Goal: Task Accomplishment & Management: Use online tool/utility

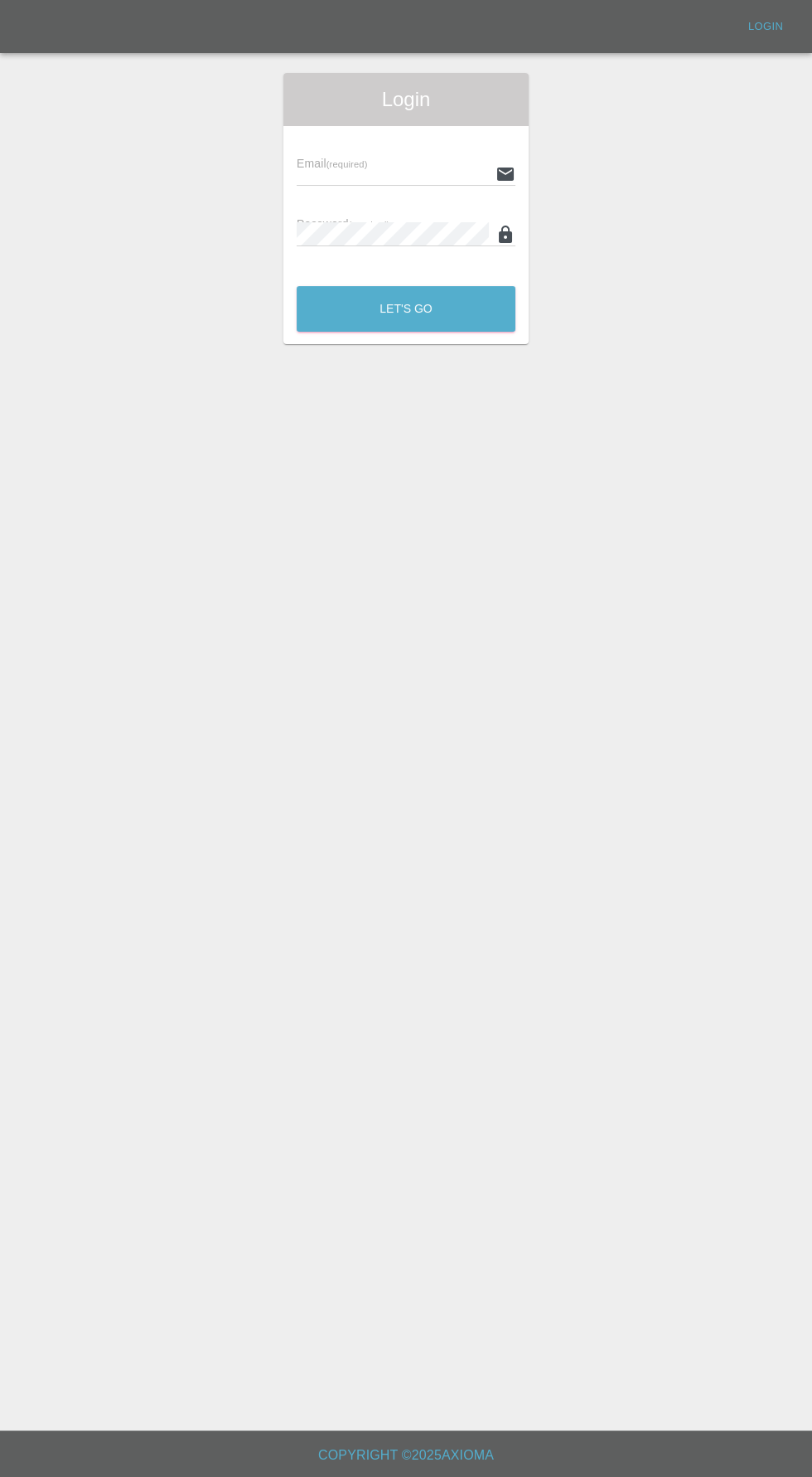
click at [380, 167] on input "text" at bounding box center [392, 173] width 192 height 24
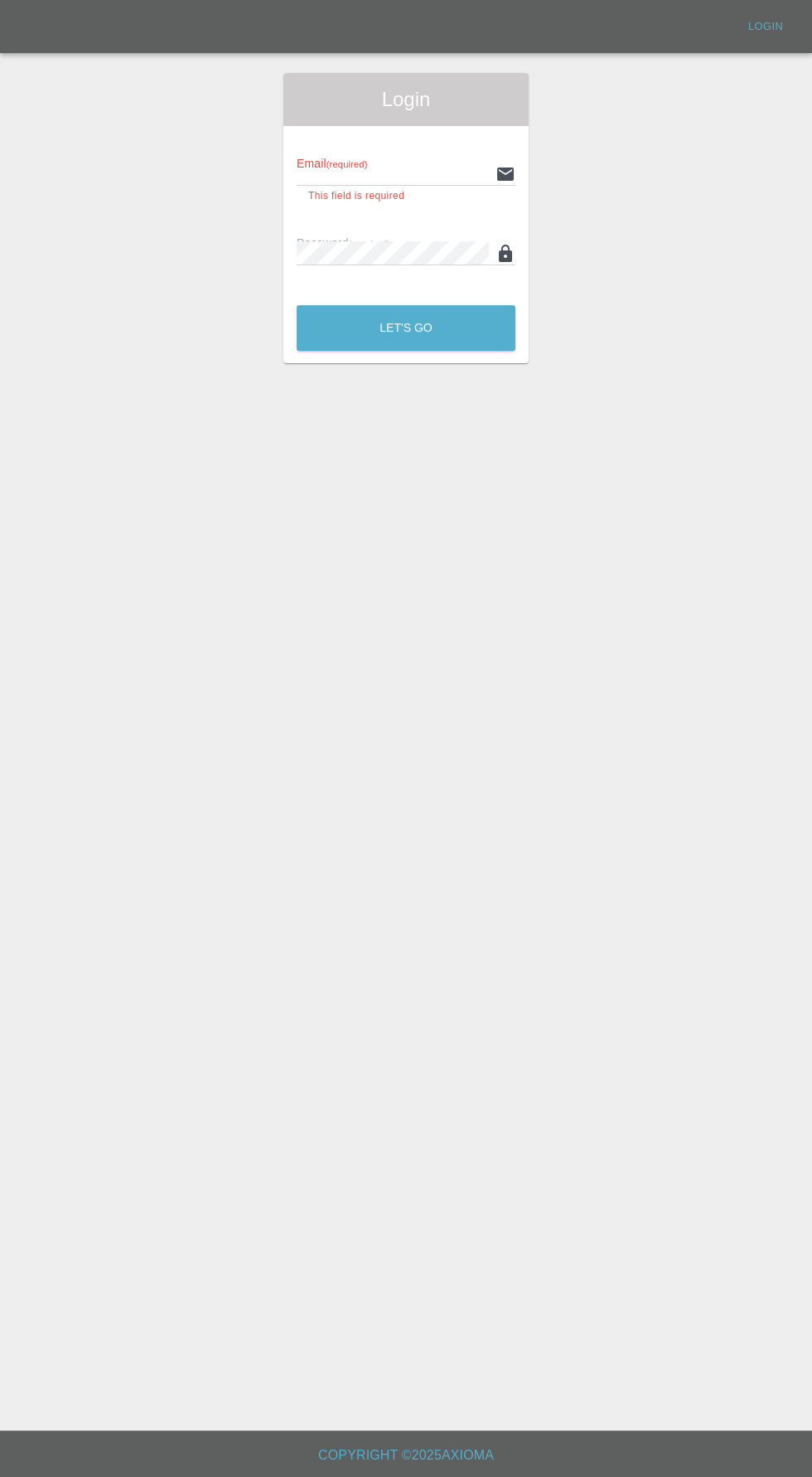
type input "[EMAIL_ADDRESS][DOMAIN_NAME]"
click at [296, 305] on button "Let's Go" at bounding box center [406, 328] width 219 height 46
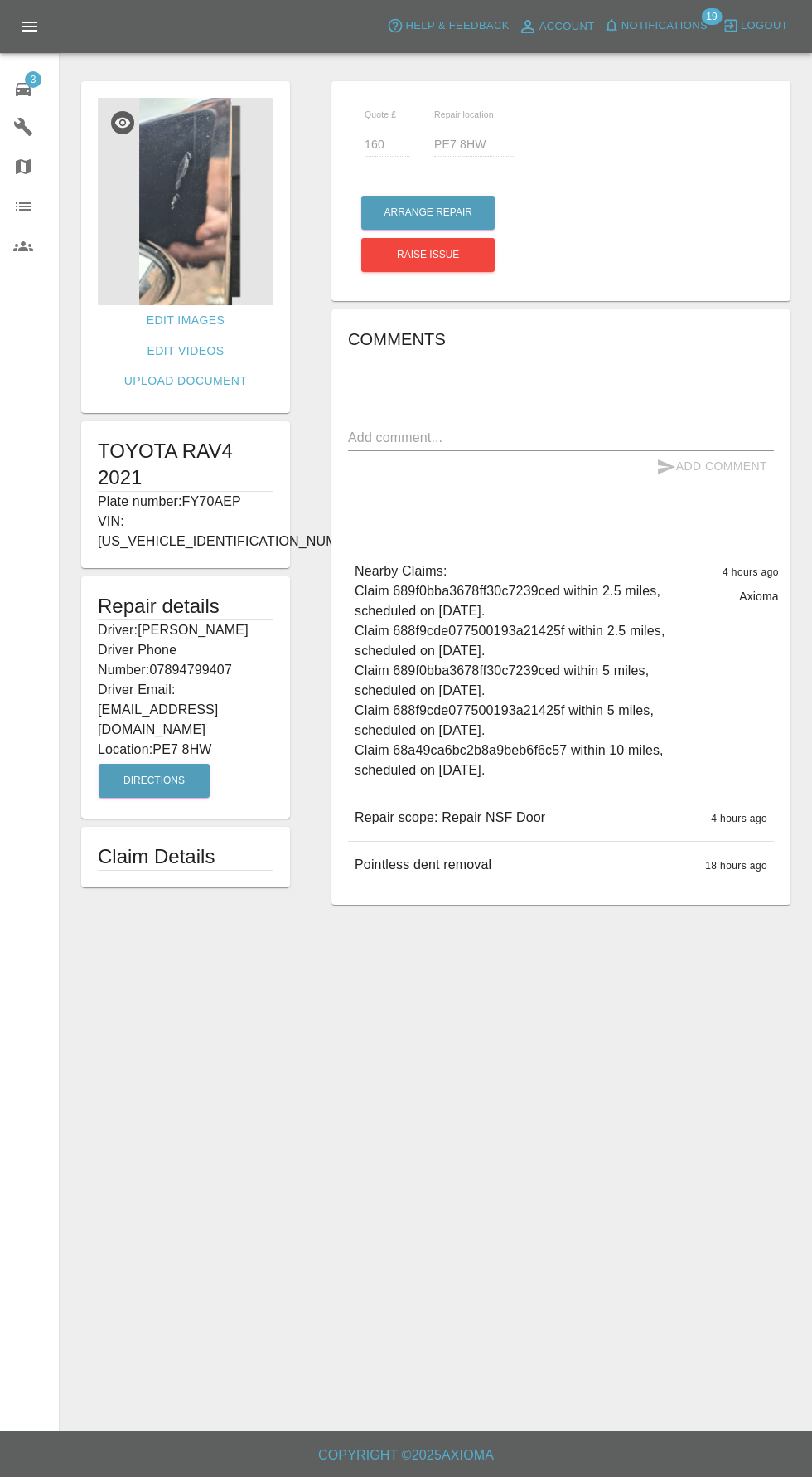
click at [208, 202] on img at bounding box center [185, 201] width 176 height 207
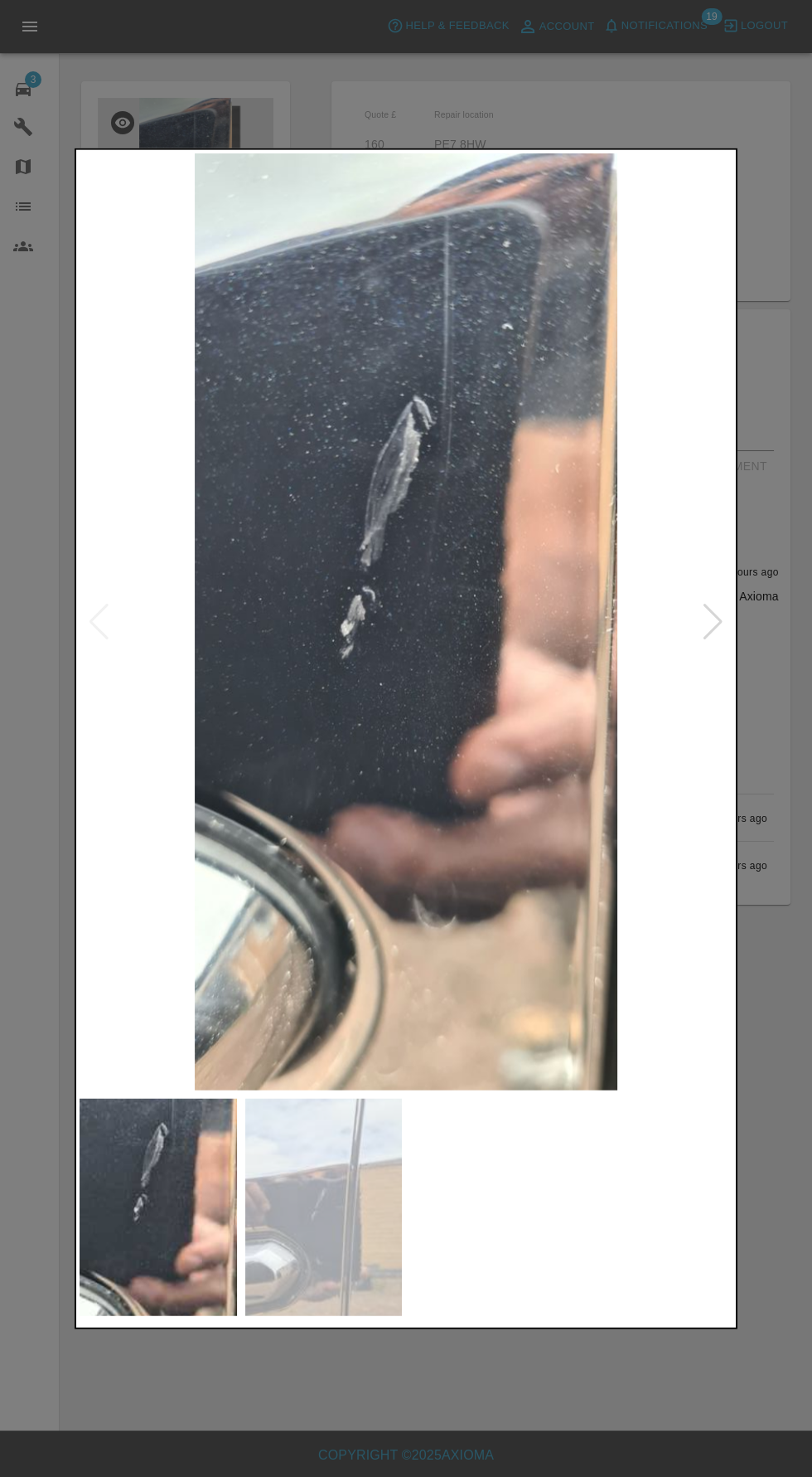
click at [713, 631] on div at bounding box center [713, 620] width 22 height 37
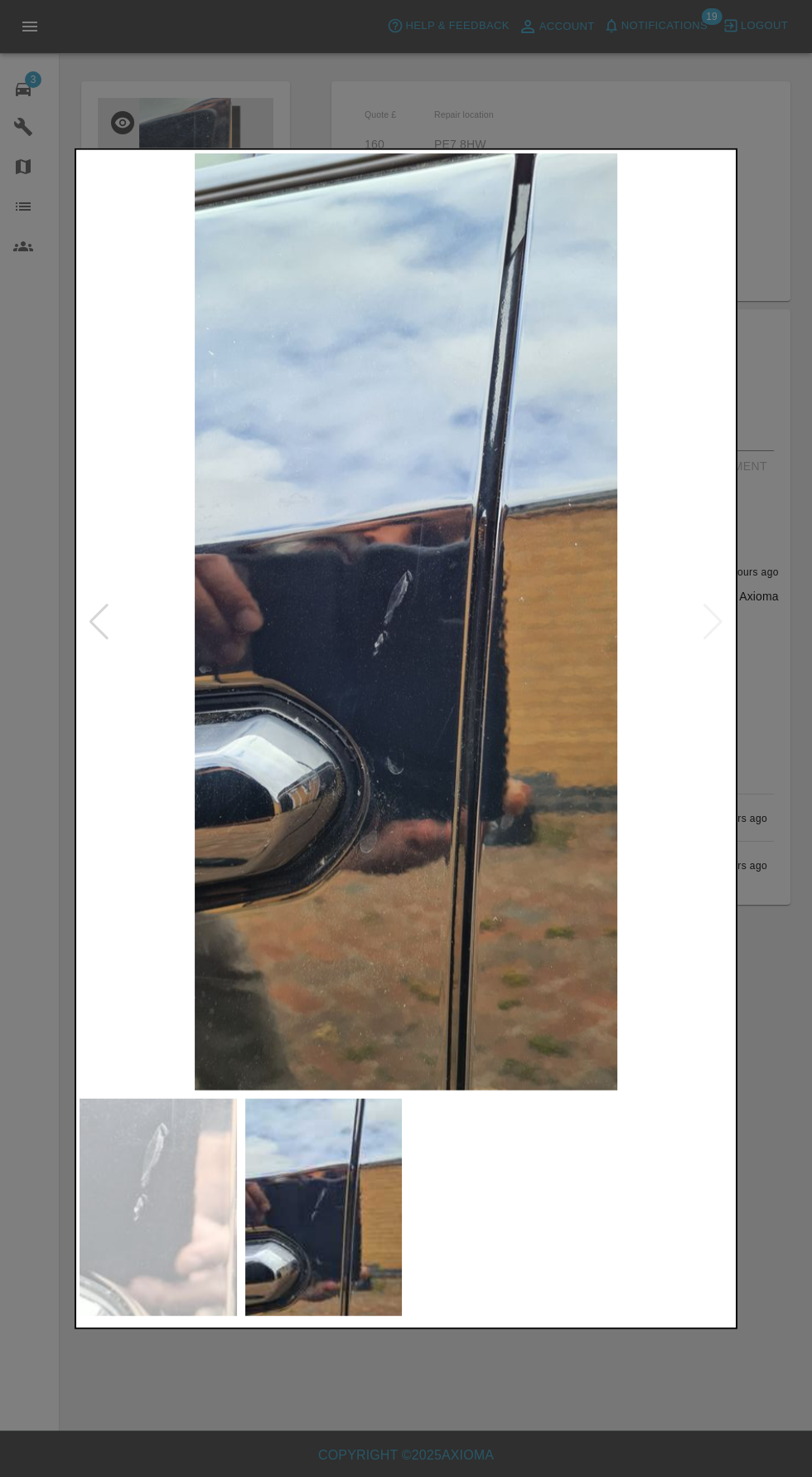
click at [99, 635] on div at bounding box center [99, 620] width 22 height 37
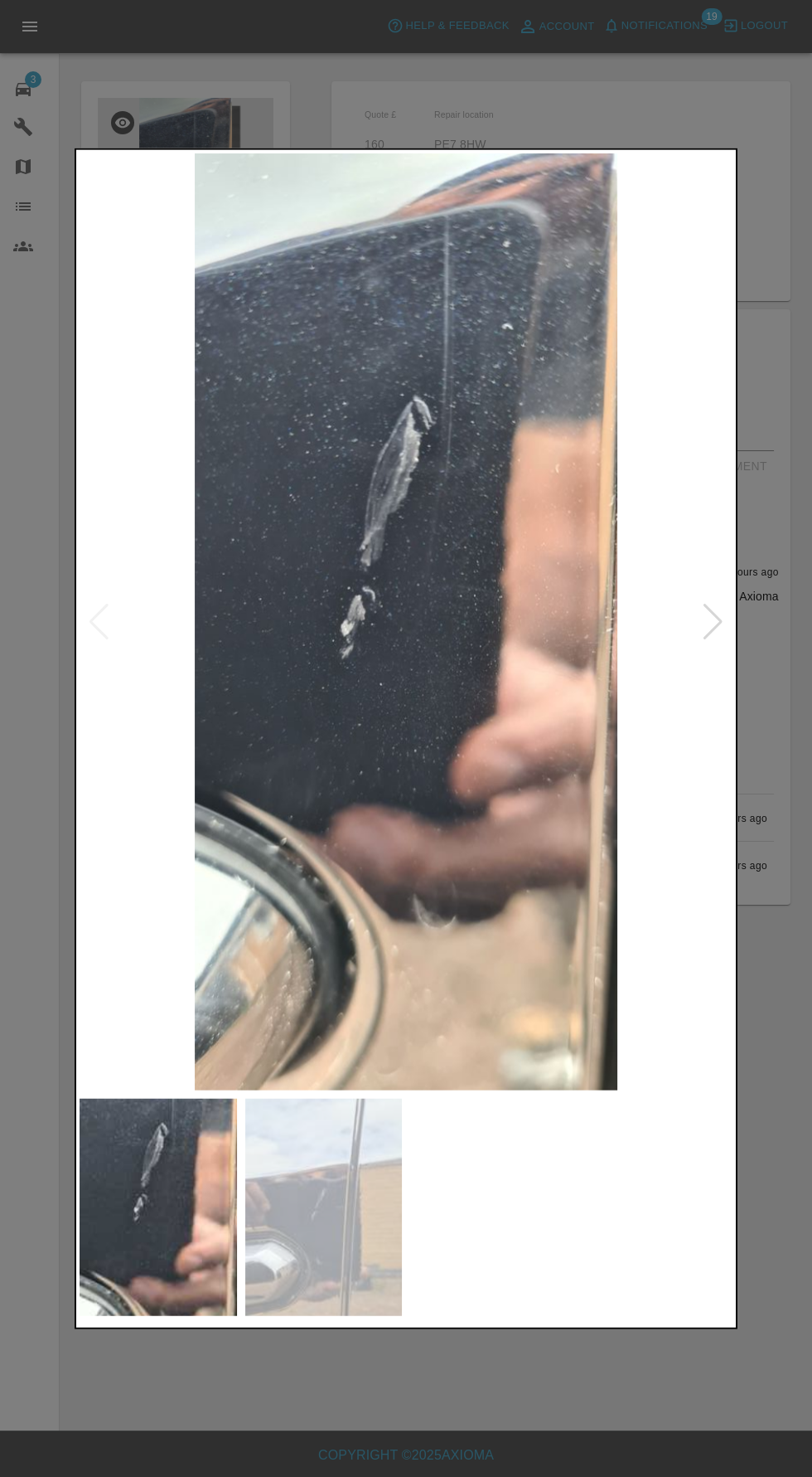
click at [708, 624] on div at bounding box center [713, 620] width 22 height 37
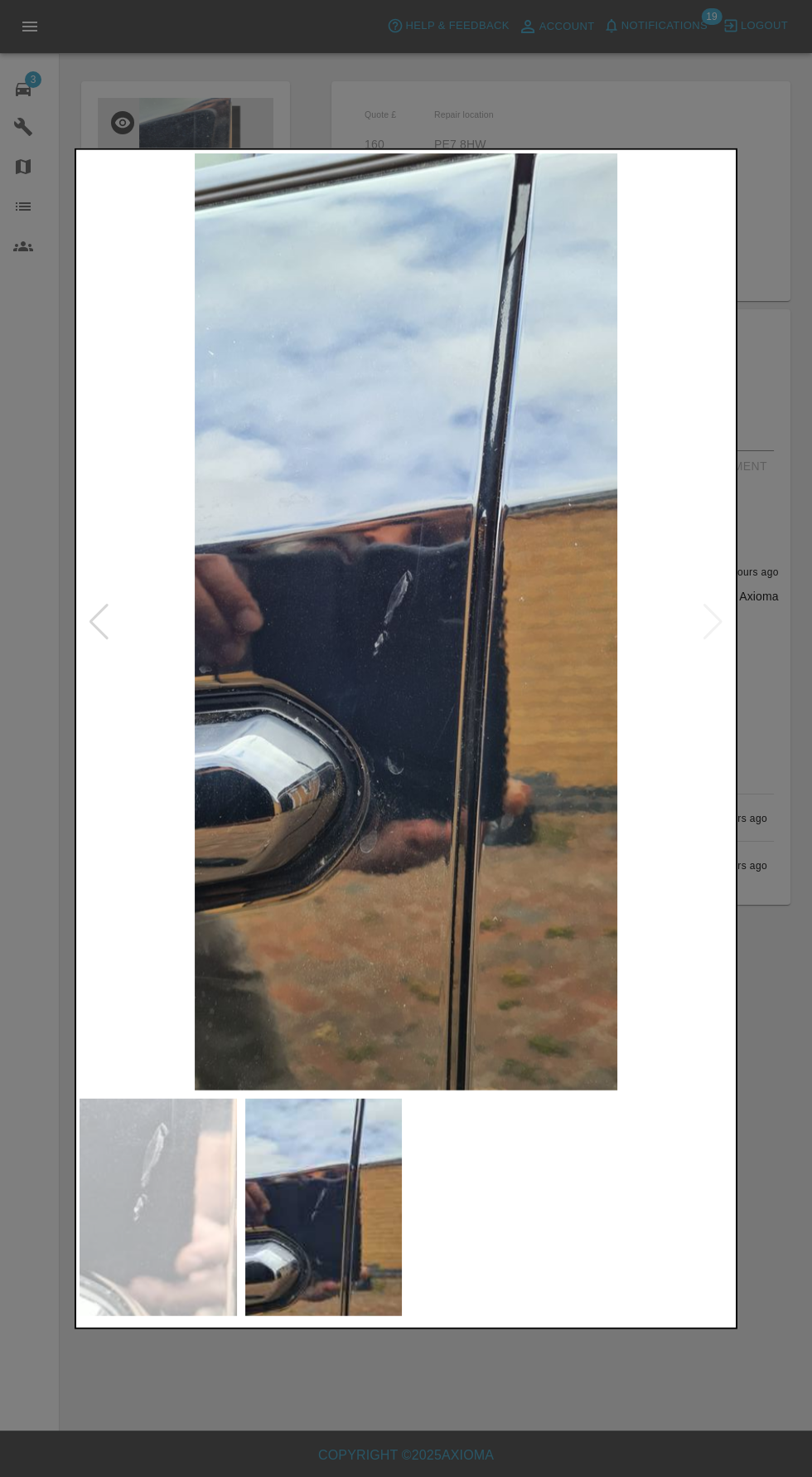
click at [684, 1422] on div at bounding box center [406, 738] width 812 height 1477
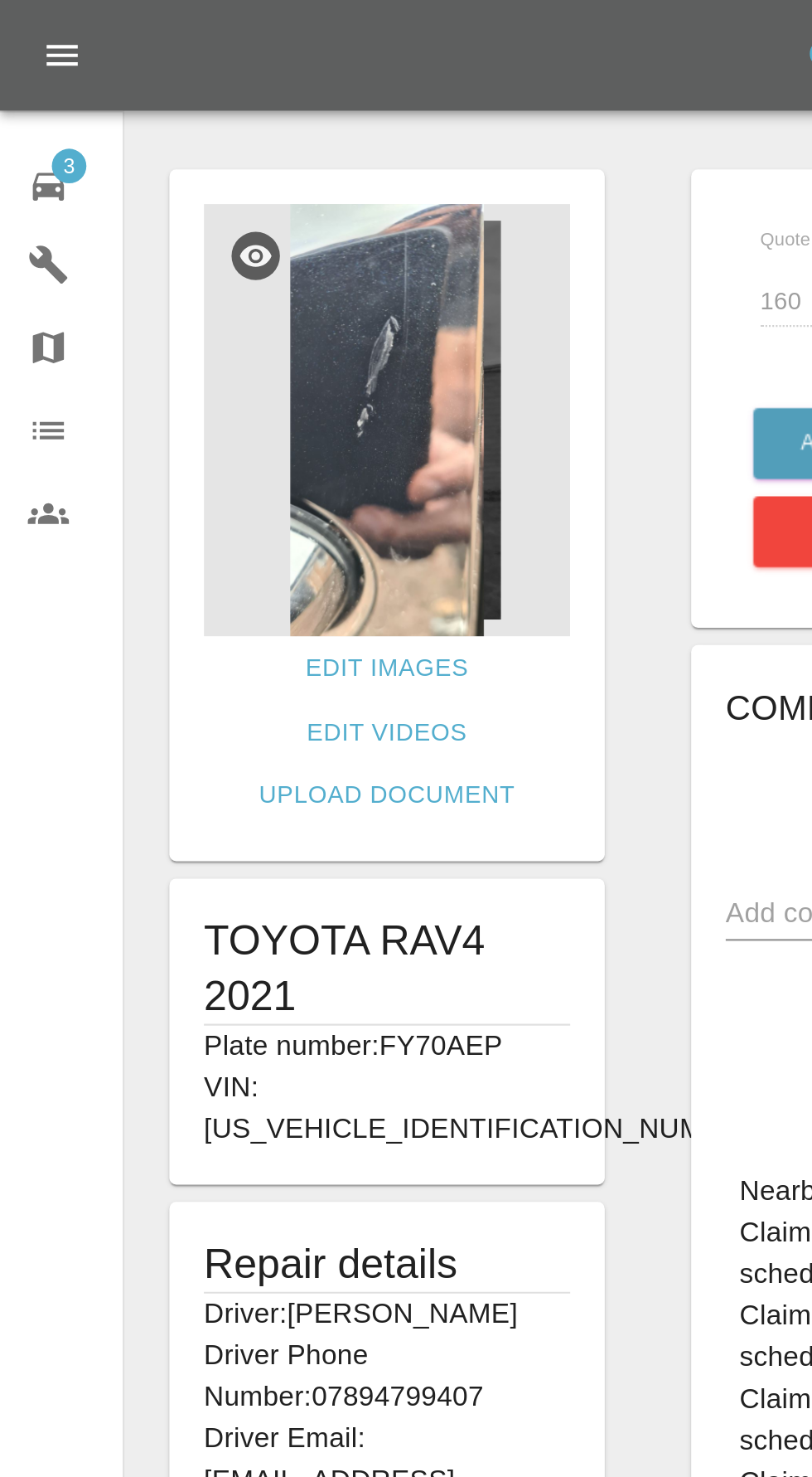
click at [237, 246] on img at bounding box center [185, 201] width 176 height 207
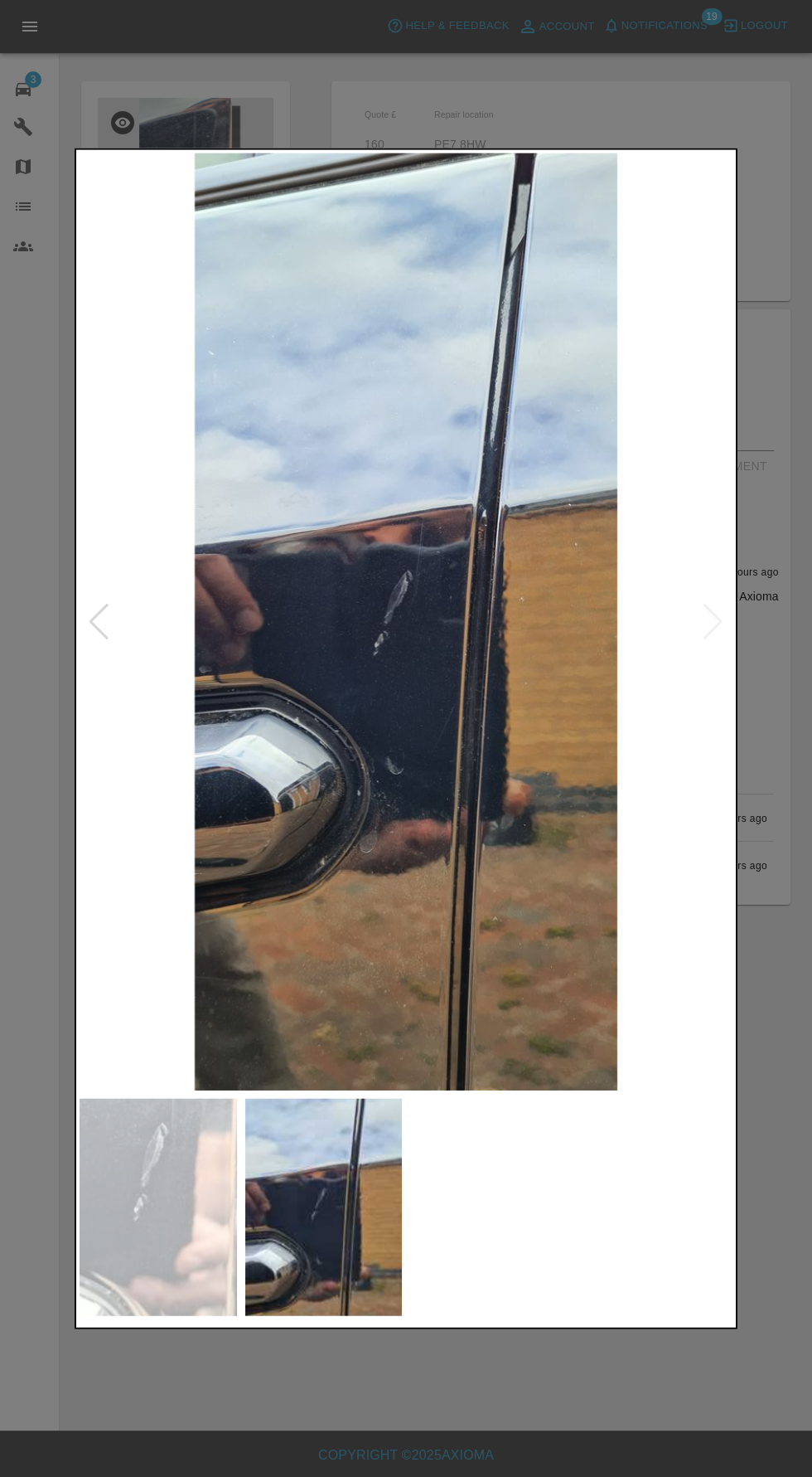
click at [792, 1032] on div at bounding box center [406, 738] width 812 height 1477
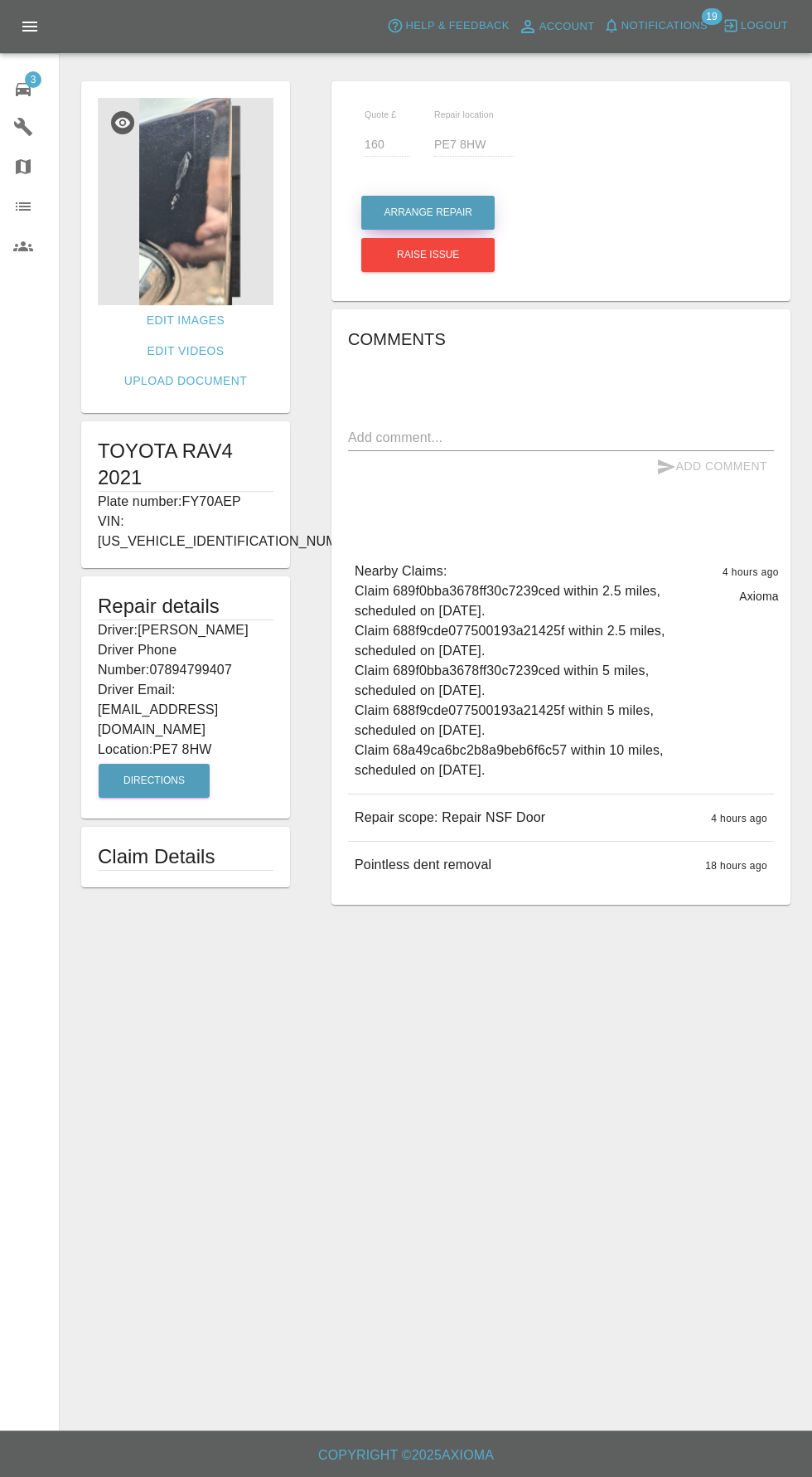
click at [443, 201] on button "Arrange Repair" at bounding box center [427, 212] width 133 height 34
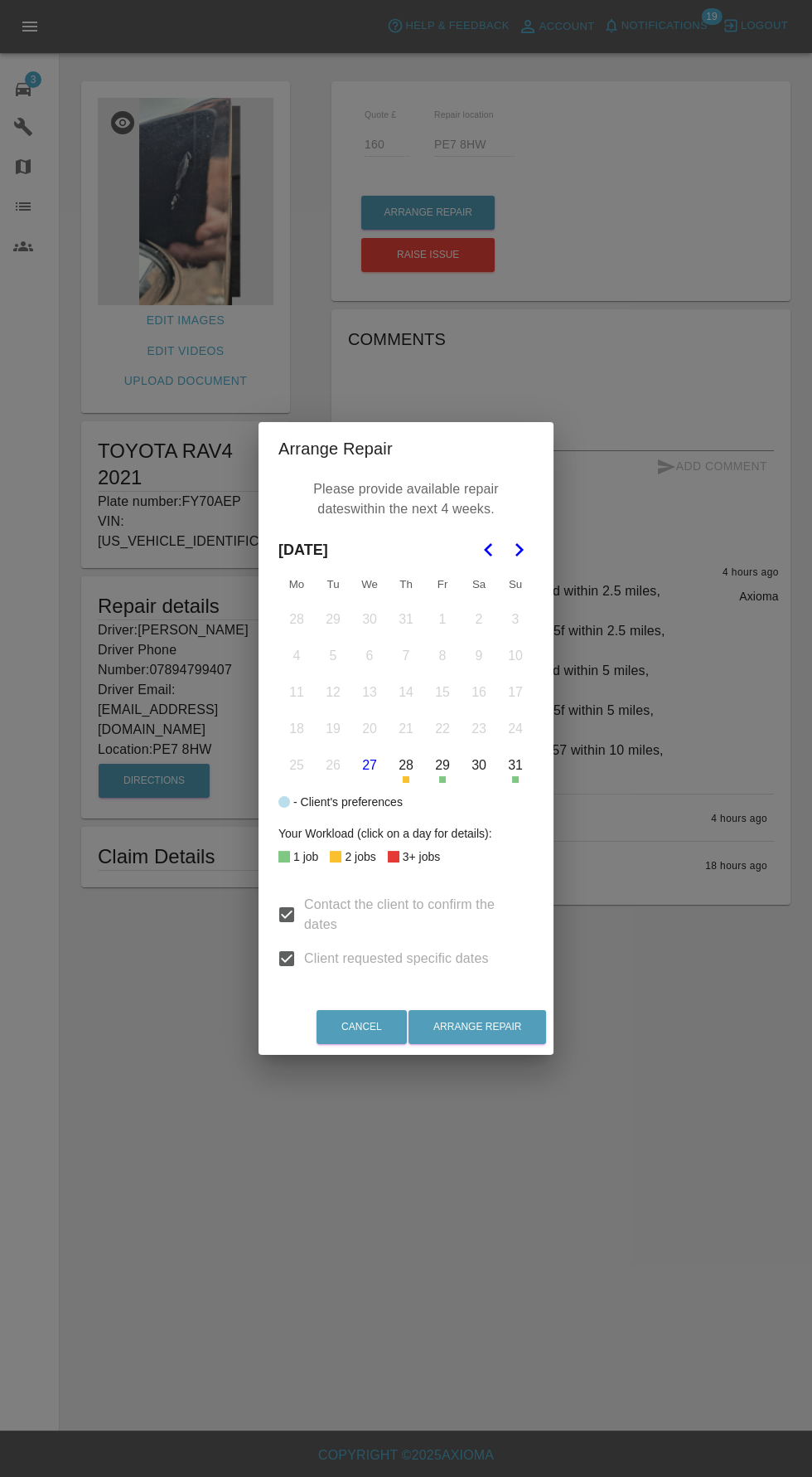
click at [527, 550] on icon "Go to the Next Month" at bounding box center [518, 549] width 20 height 20
click at [478, 620] on button "6" at bounding box center [479, 619] width 35 height 35
click at [530, 1038] on button "Arrange Repair" at bounding box center [477, 1027] width 138 height 34
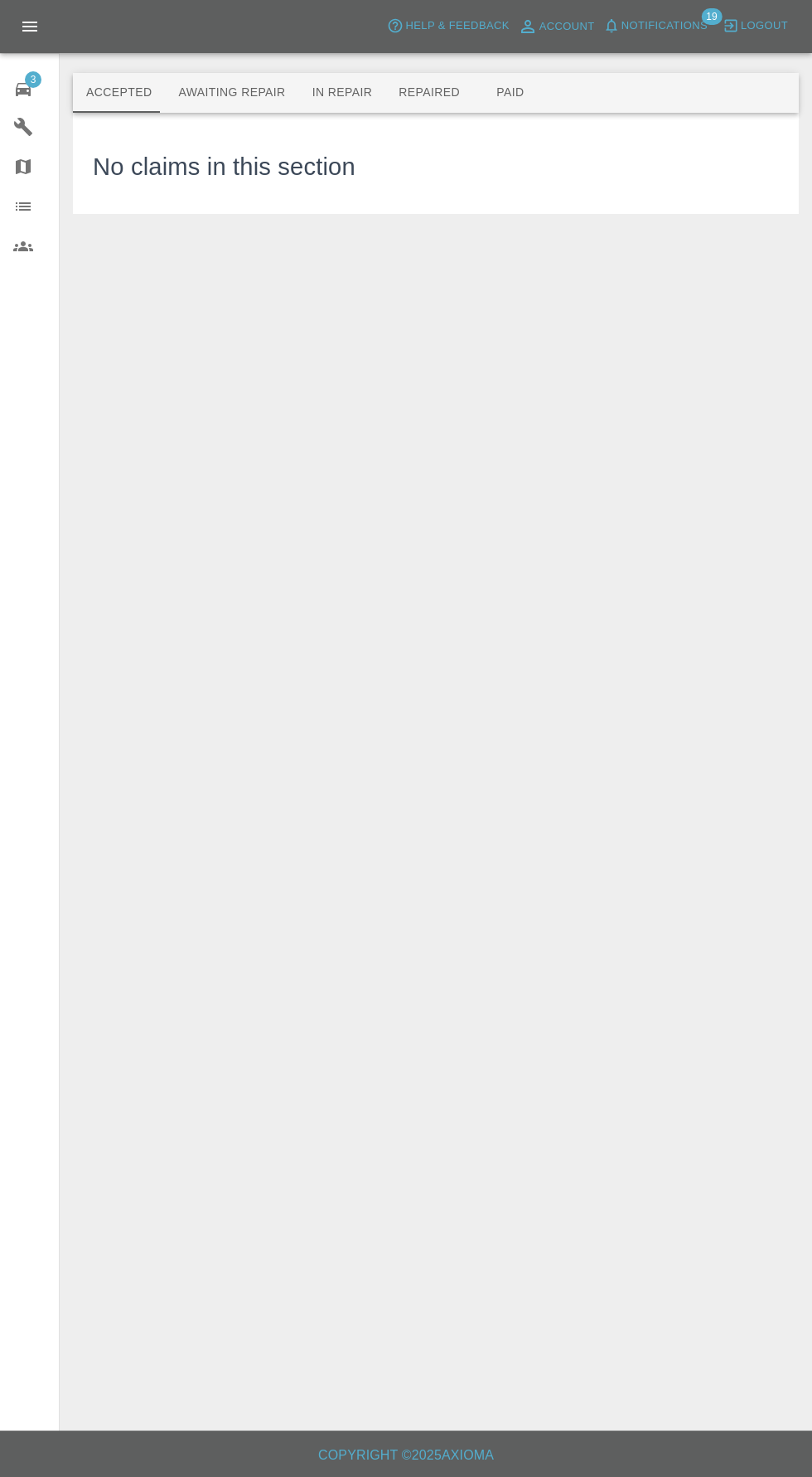
click at [688, 25] on span "Notifications" at bounding box center [664, 26] width 86 height 19
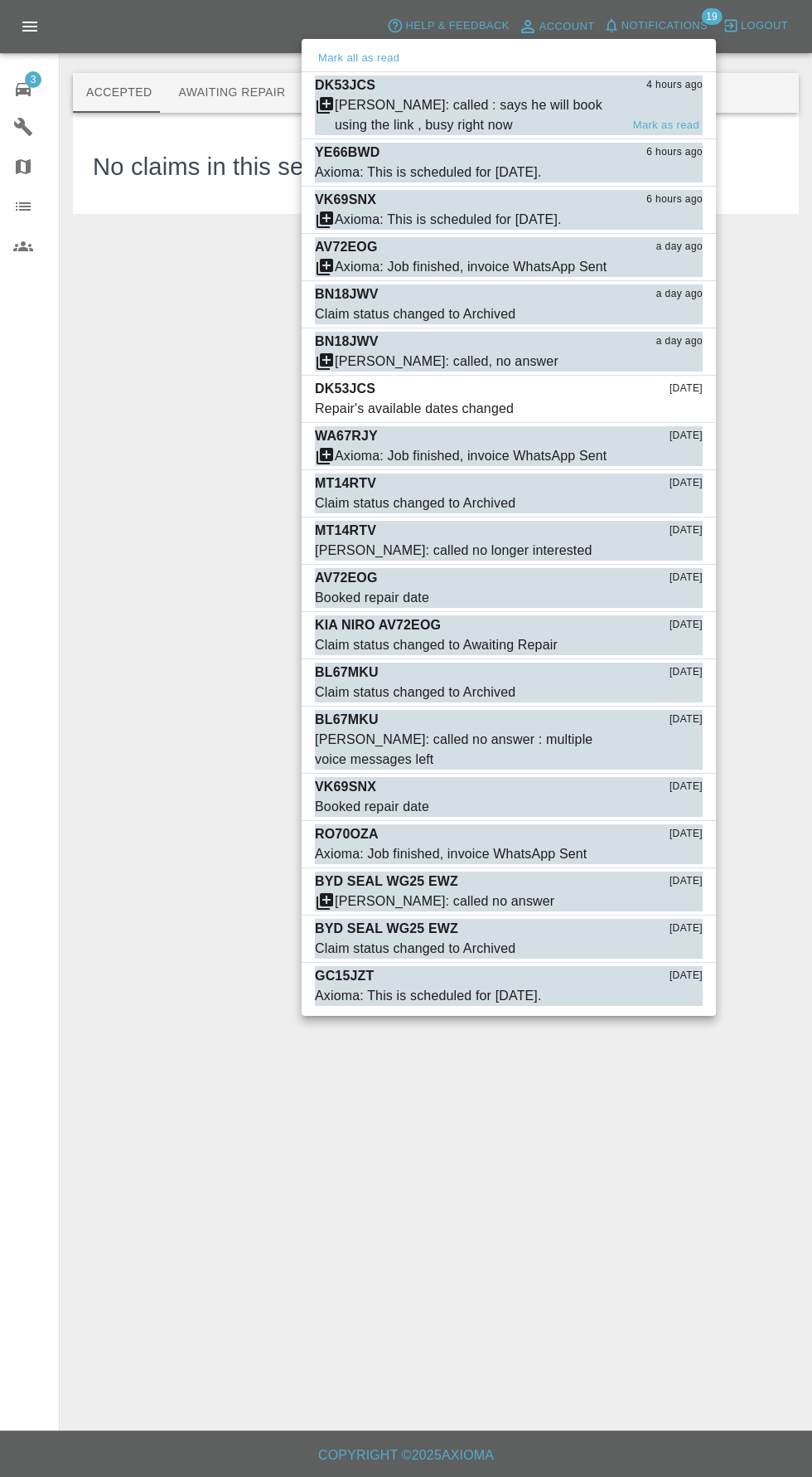
click at [601, 88] on div "DK53JCS 4 hours ago" at bounding box center [509, 85] width 388 height 20
